Goal: Find specific page/section: Find specific page/section

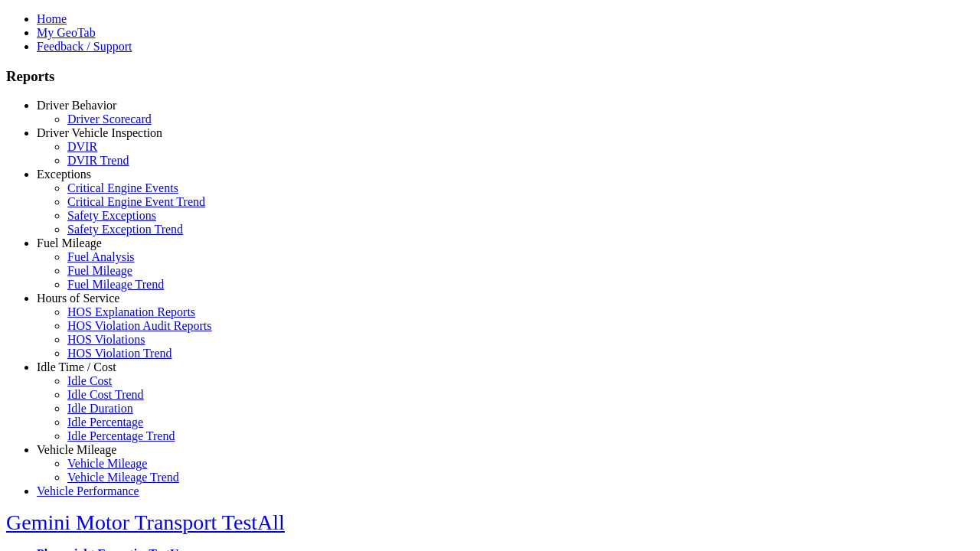
click at [88, 181] on link "Exceptions" at bounding box center [64, 174] width 54 height 13
click at [100, 208] on link "Critical Engine Event Trend" at bounding box center [136, 201] width 138 height 13
type input "*********"
